Goal: Check status: Check status

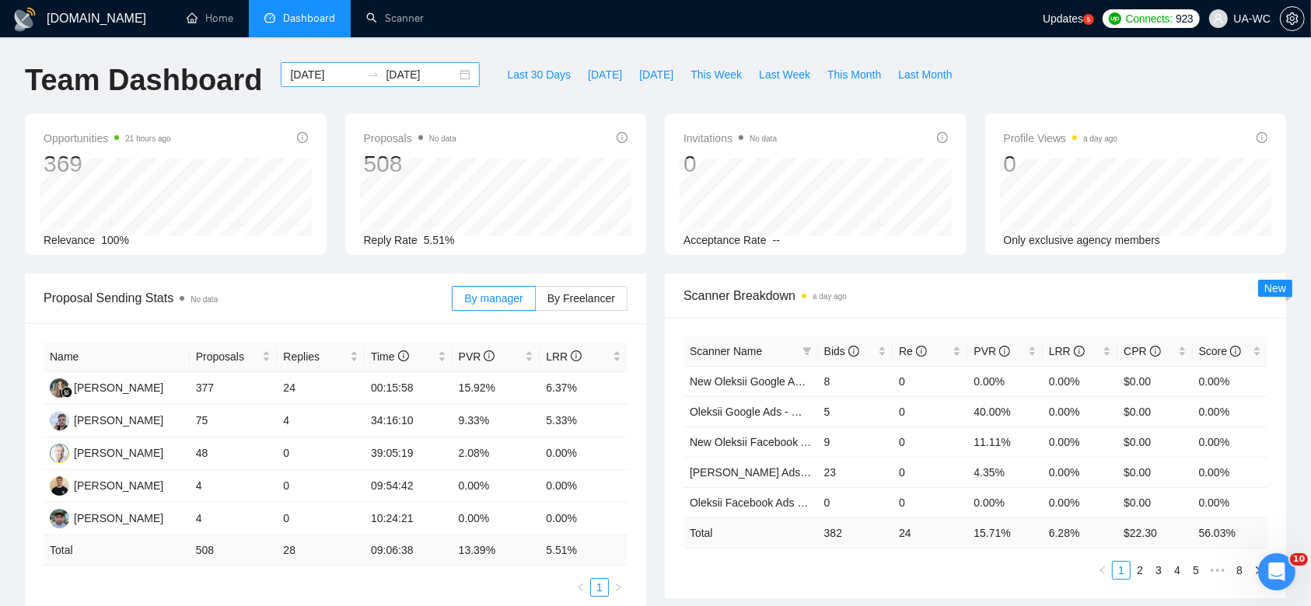
click at [452, 76] on div "[DATE] [DATE]" at bounding box center [380, 74] width 199 height 25
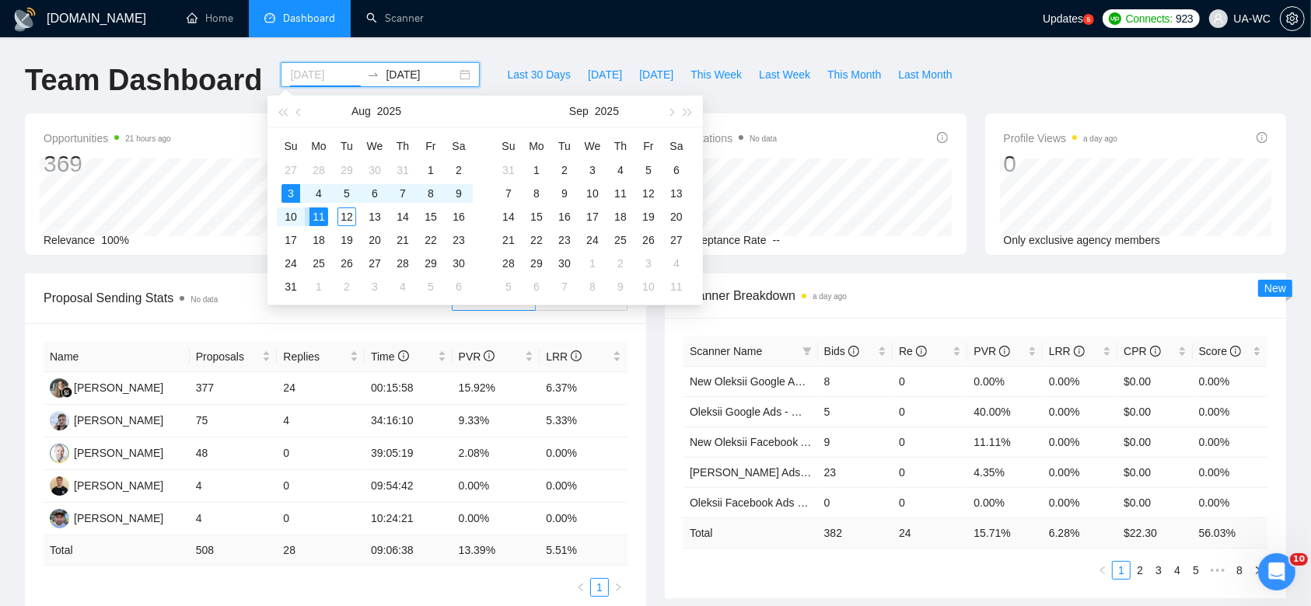
type input "[DATE]"
click at [316, 229] on td "18" at bounding box center [319, 240] width 28 height 23
click at [318, 222] on table "Su Mo Tu We Th Fr Sa 27 28 29 30 31 1 2 3 4 5 6 7 8 9 10 11 12 13 14 15 16 17 1…" at bounding box center [375, 216] width 196 height 165
click at [318, 218] on table "Su Mo Tu We Th Fr Sa 27 28 29 30 31 1 2 3 4 5 6 7 8 9 10 11 12 13 14 15 16 17 1…" at bounding box center [375, 216] width 196 height 165
type input "[DATE]"
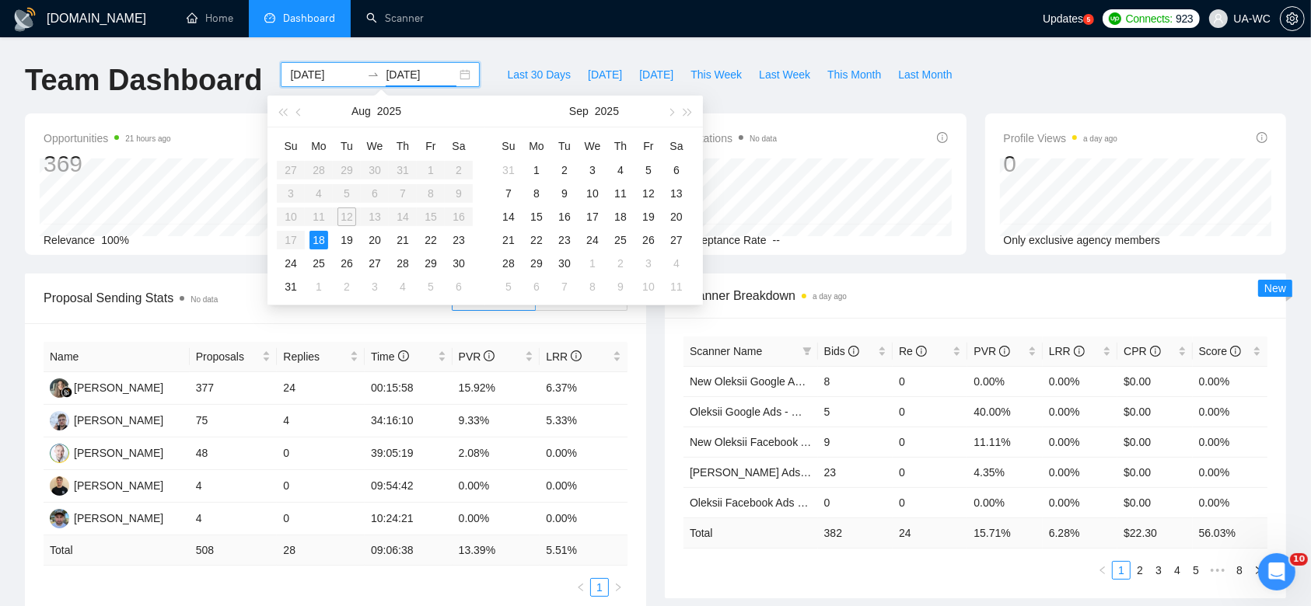
type input "[DATE]"
click at [350, 229] on td "19" at bounding box center [347, 240] width 28 height 23
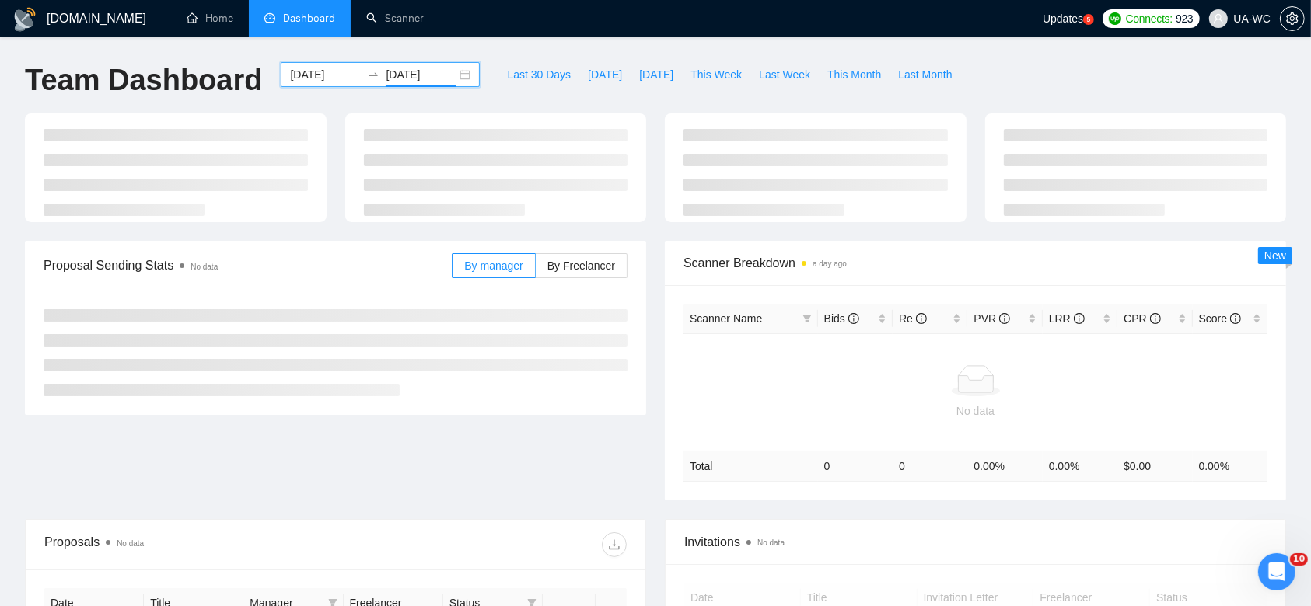
click at [442, 75] on input "[DATE]" at bounding box center [421, 74] width 71 height 17
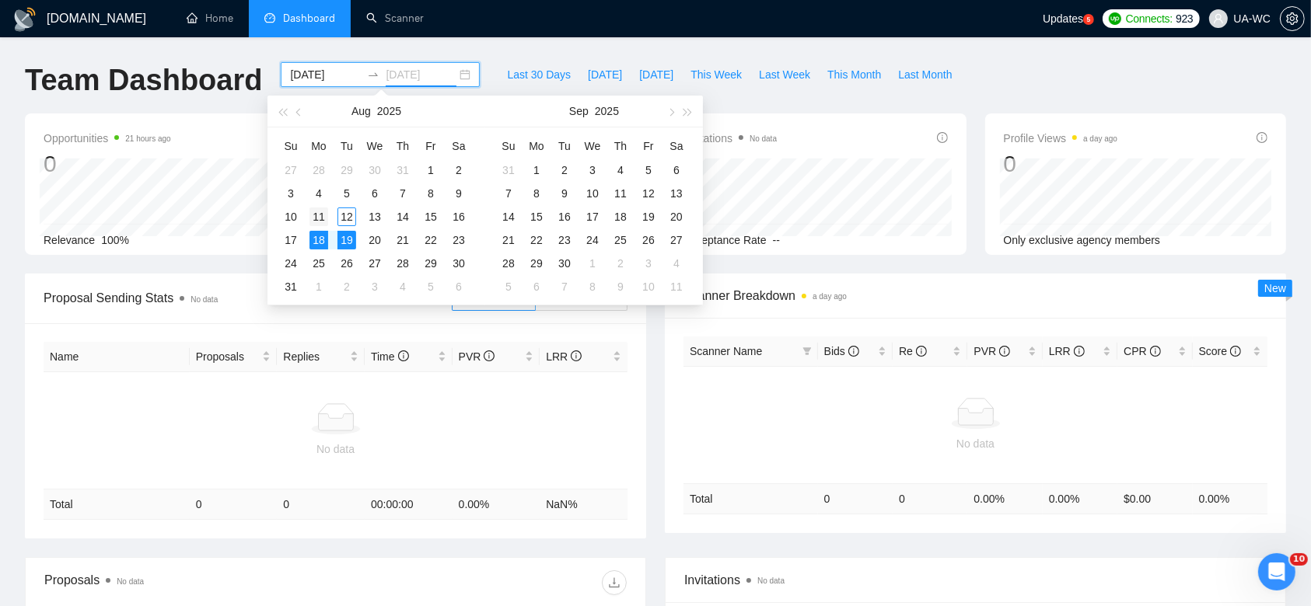
type input "[DATE]"
click at [325, 217] on div "11" at bounding box center [318, 217] width 19 height 19
type input "[DATE]"
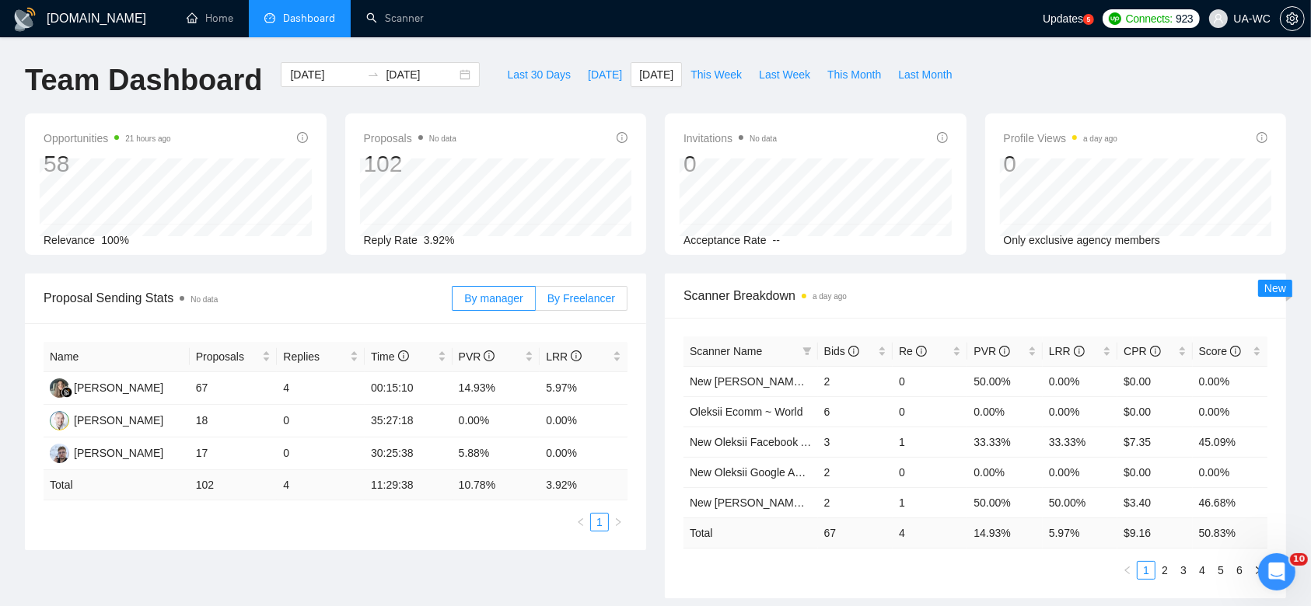
click at [579, 295] on span "By Freelancer" at bounding box center [581, 298] width 68 height 12
click at [536, 302] on input "By Freelancer" at bounding box center [536, 302] width 0 height 0
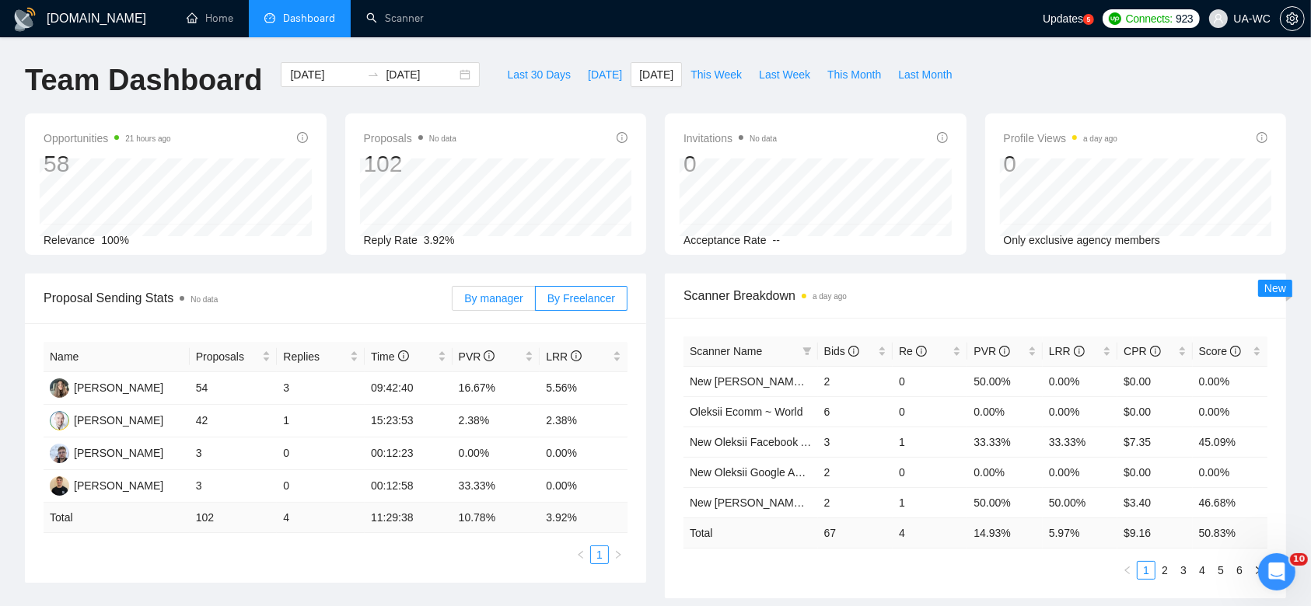
click at [505, 309] on label "By manager" at bounding box center [493, 298] width 83 height 25
click at [452, 302] on input "By manager" at bounding box center [452, 302] width 0 height 0
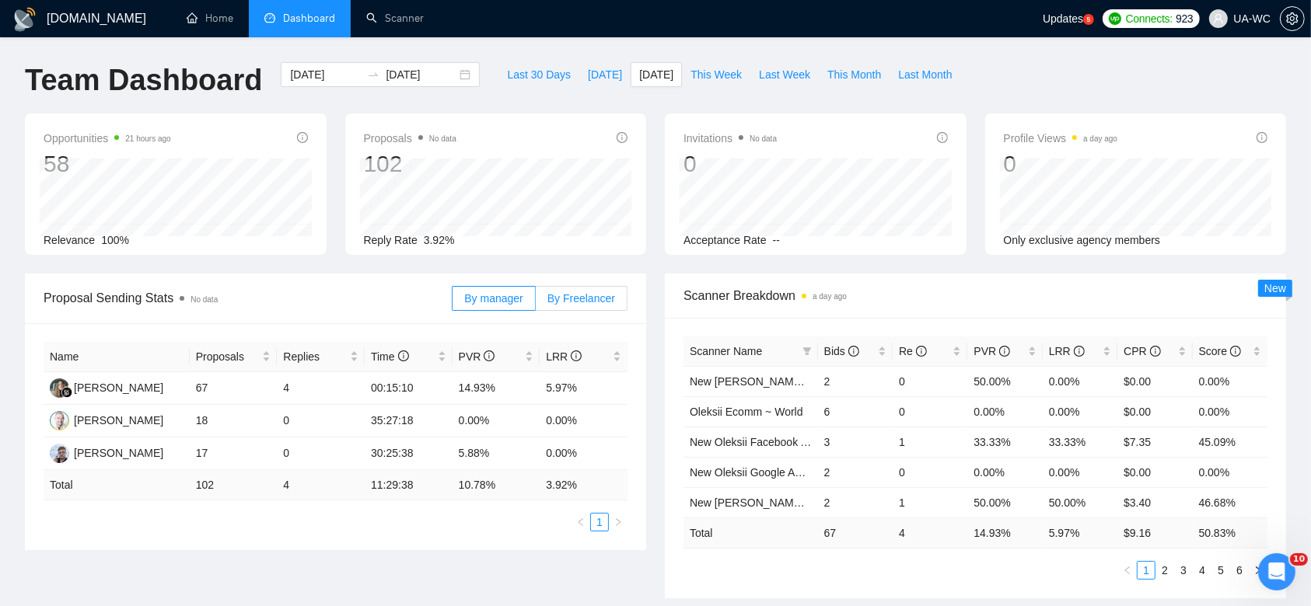
click at [596, 292] on span "By Freelancer" at bounding box center [581, 298] width 68 height 12
click at [536, 302] on input "By Freelancer" at bounding box center [536, 302] width 0 height 0
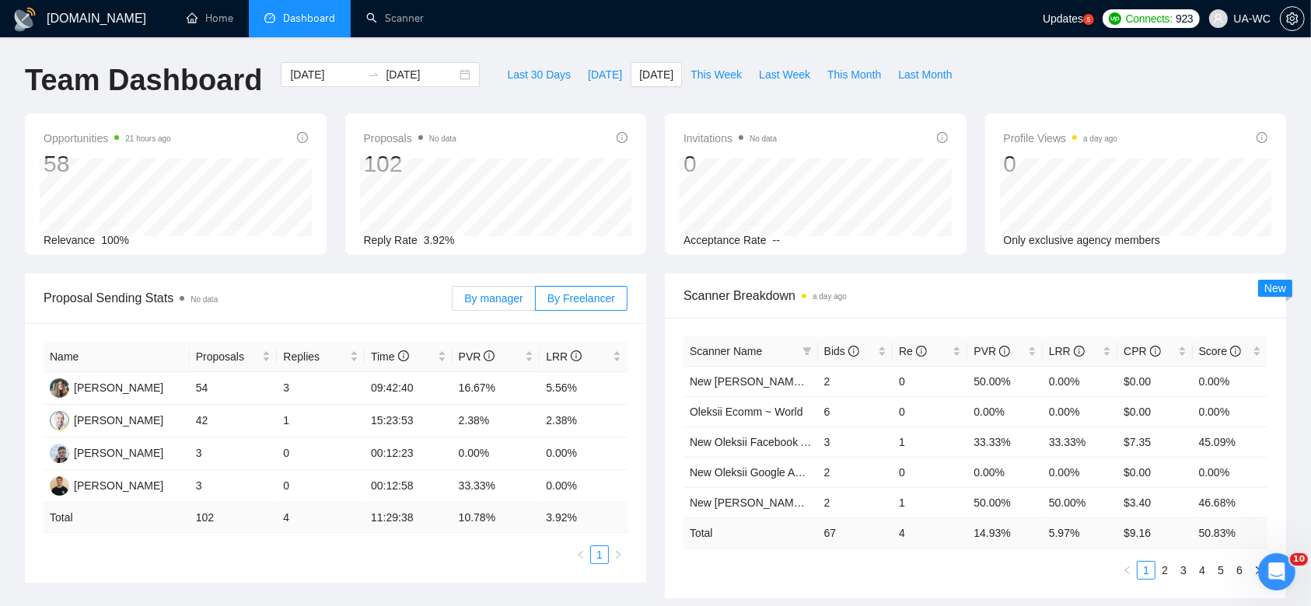
click at [480, 305] on span "By manager" at bounding box center [493, 298] width 58 height 12
click at [452, 302] on input "By manager" at bounding box center [452, 302] width 0 height 0
